Goal: Information Seeking & Learning: Learn about a topic

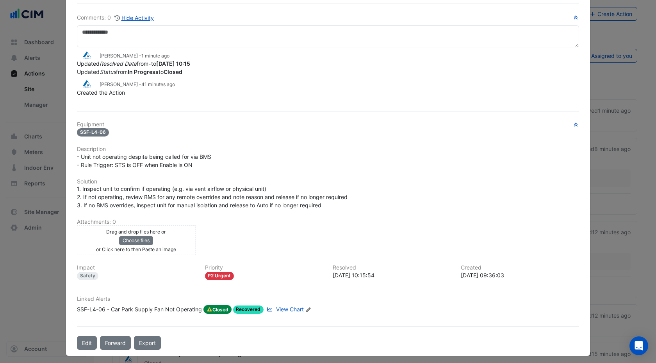
scroll to position [45, 0]
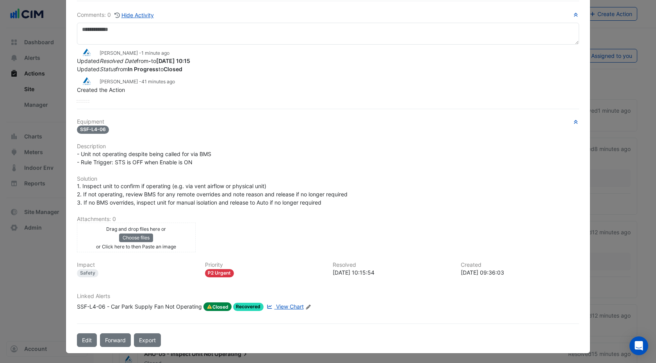
click at [287, 303] on span "View Chart" at bounding box center [290, 306] width 28 height 7
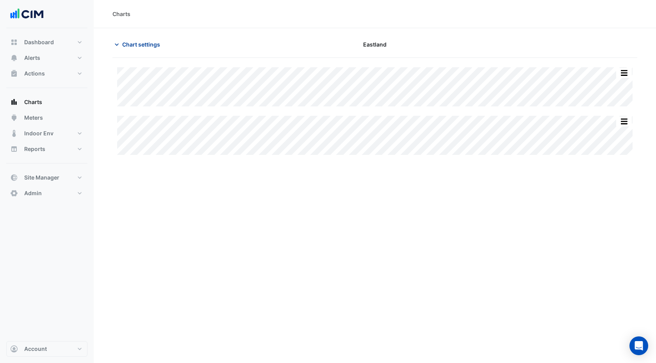
click at [125, 42] on span "Chart settings" at bounding box center [141, 44] width 38 height 8
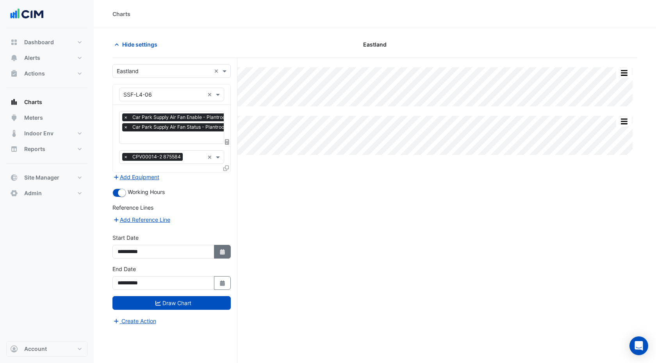
click at [222, 252] on icon "button" at bounding box center [222, 251] width 5 height 5
select select "*"
select select "****"
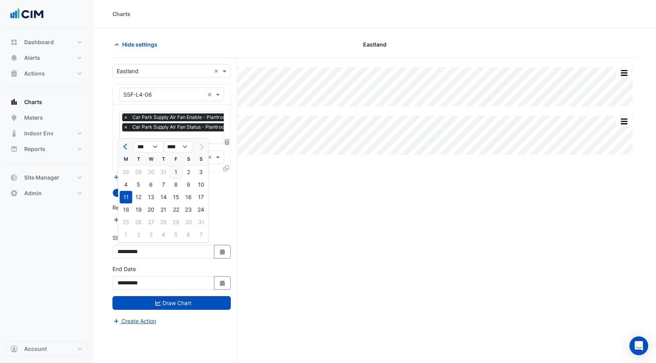
click at [178, 174] on div "1" at bounding box center [176, 172] width 13 height 13
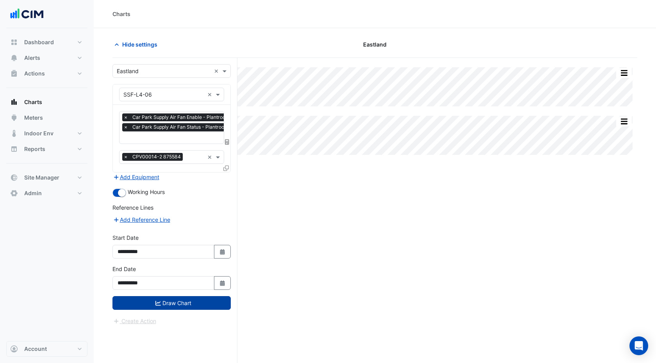
click at [175, 302] on button "Draw Chart" at bounding box center [172, 303] width 118 height 14
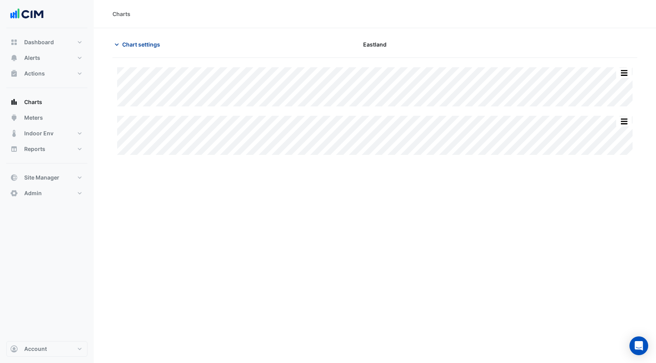
click at [134, 39] on button "Chart settings" at bounding box center [139, 45] width 53 height 14
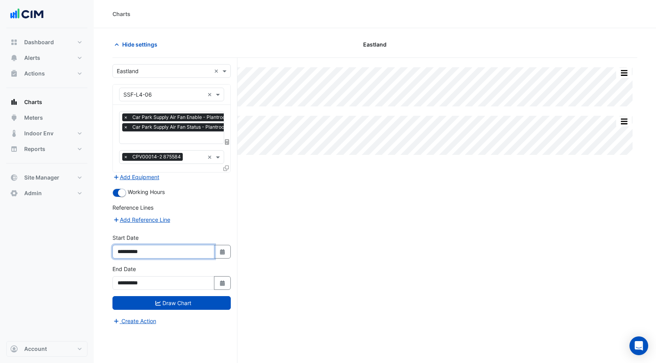
click at [145, 251] on input "**********" at bounding box center [164, 252] width 102 height 14
click at [137, 251] on input "**********" at bounding box center [164, 252] width 102 height 14
type input "**********"
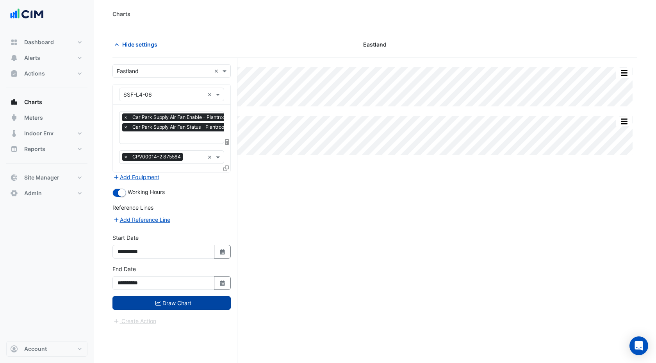
click at [156, 306] on button "Draw Chart" at bounding box center [172, 303] width 118 height 14
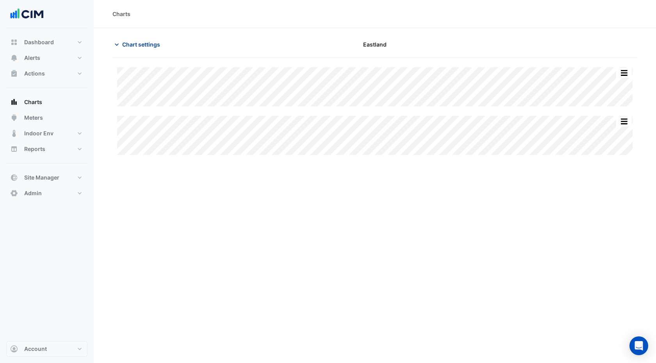
click at [141, 48] on button "Chart settings" at bounding box center [139, 45] width 53 height 14
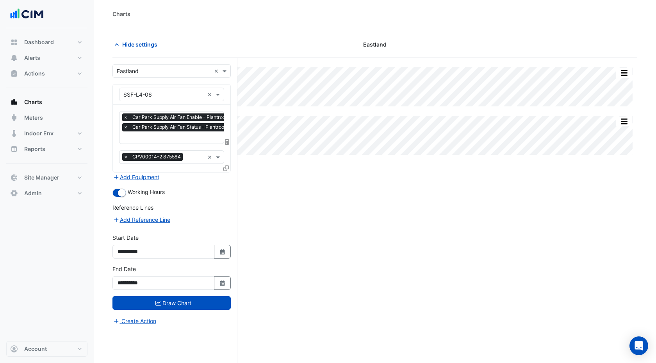
scroll to position [0, 4]
click at [162, 139] on input "text" at bounding box center [188, 138] width 136 height 8
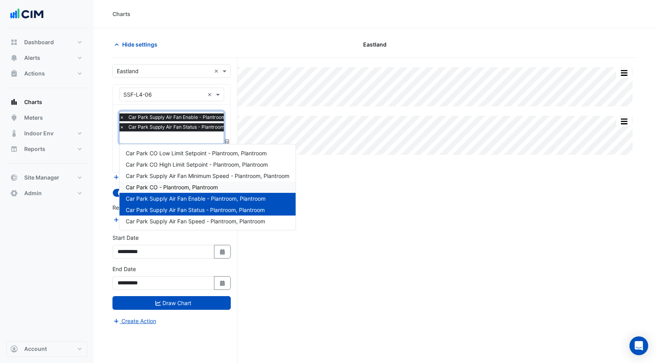
click at [168, 187] on span "Car Park CO - Plantroom, Plantroom" at bounding box center [172, 187] width 92 height 7
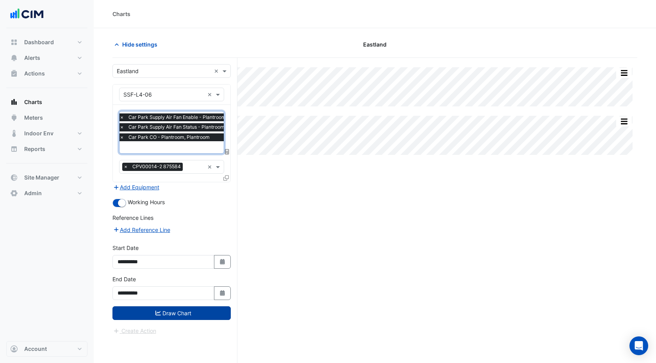
click at [177, 311] on button "Draw Chart" at bounding box center [172, 313] width 118 height 14
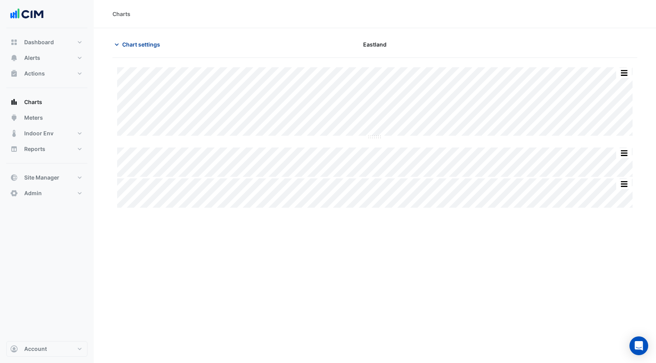
click at [151, 48] on span "Chart settings" at bounding box center [141, 44] width 38 height 8
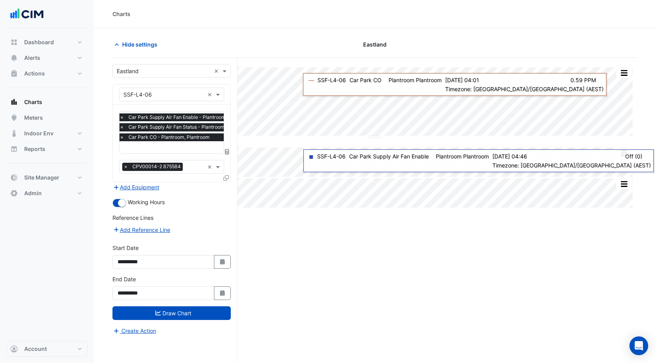
click at [365, 259] on div "Split All Split None Print Save as JPEG Save as PNG Pivot Data Table Export CSV…" at bounding box center [375, 225] width 525 height 334
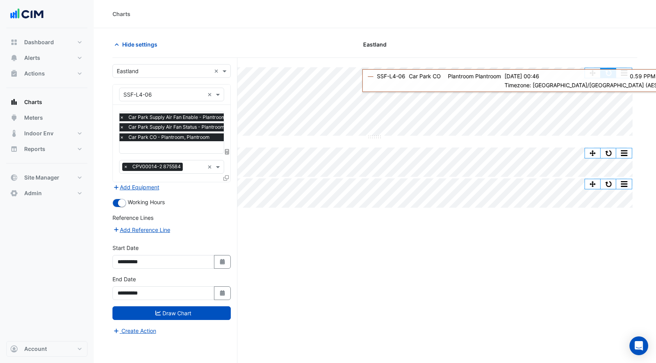
click at [608, 77] on button "button" at bounding box center [609, 73] width 16 height 10
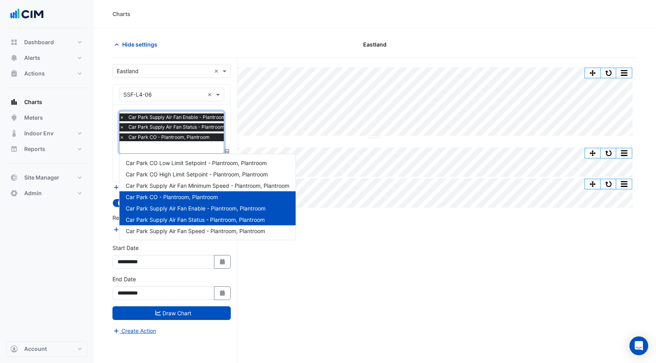
click at [150, 147] on input "text" at bounding box center [188, 148] width 136 height 8
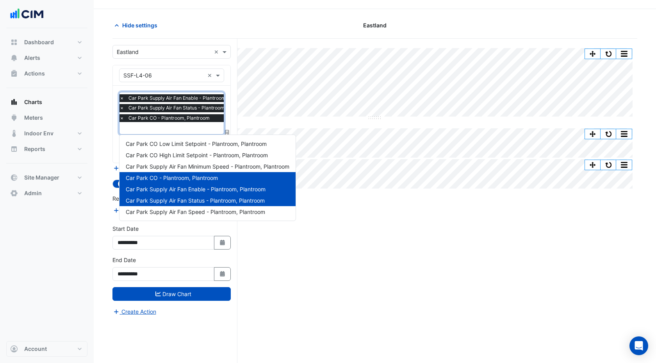
scroll to position [20, 0]
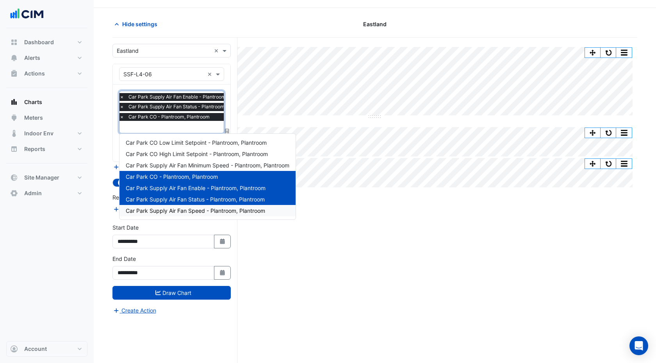
click at [188, 208] on span "Car Park Supply Air Fan Speed - Plantroom, Plantroom" at bounding box center [195, 210] width 139 height 7
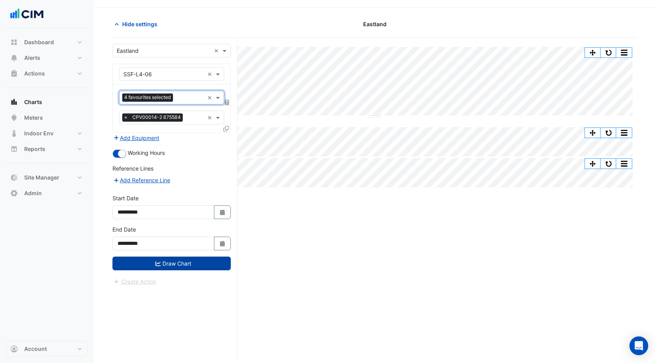
click at [180, 265] on button "Draw Chart" at bounding box center [172, 263] width 118 height 14
